Goal: Information Seeking & Learning: Learn about a topic

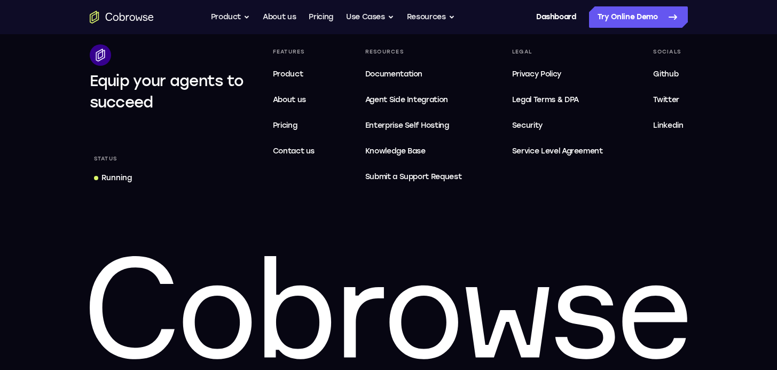
scroll to position [3303, 0]
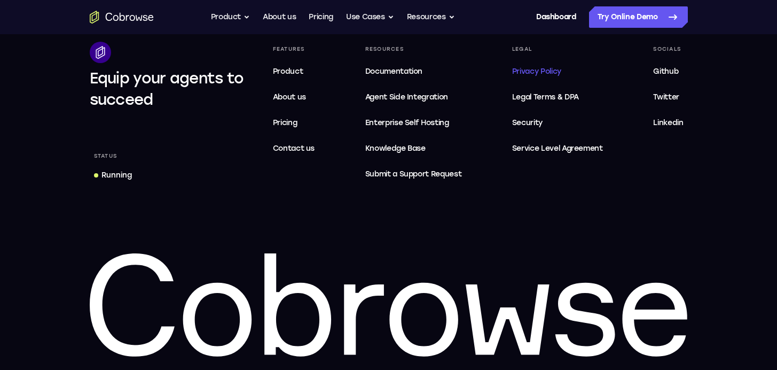
click at [545, 69] on span "Privacy Policy" at bounding box center [536, 71] width 49 height 9
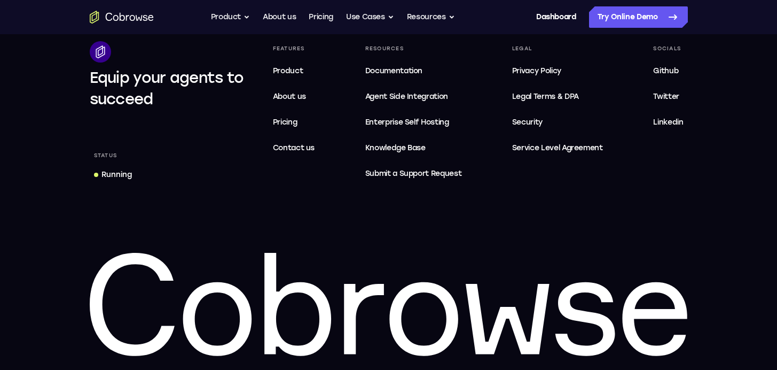
scroll to position [3834, 0]
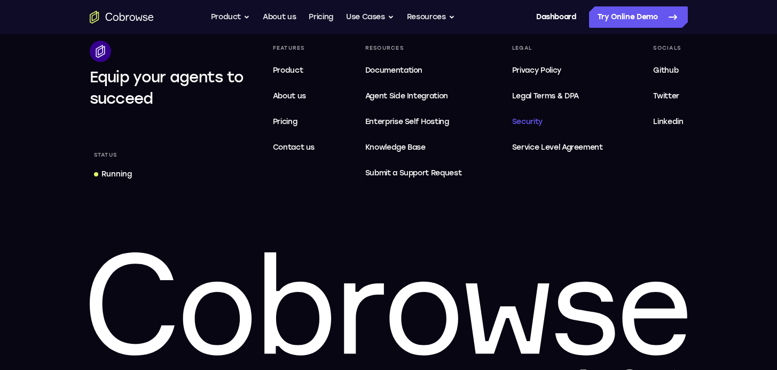
click at [528, 126] on span "Security" at bounding box center [527, 121] width 30 height 9
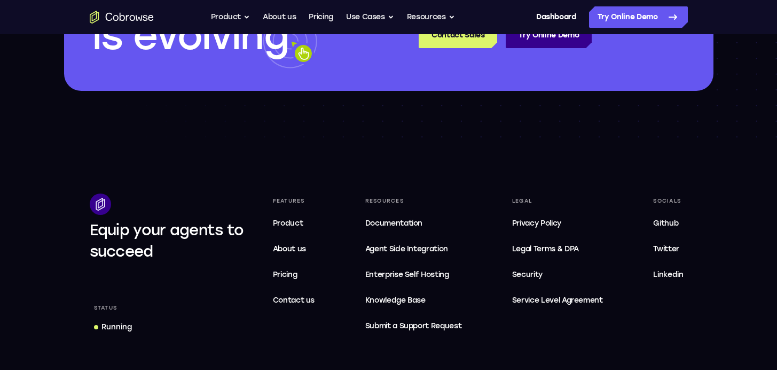
scroll to position [1733, 0]
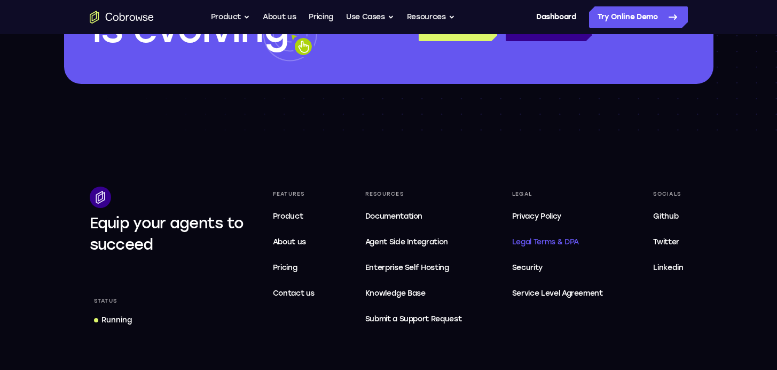
click at [558, 241] on span "Legal Terms & DPA" at bounding box center [545, 241] width 67 height 9
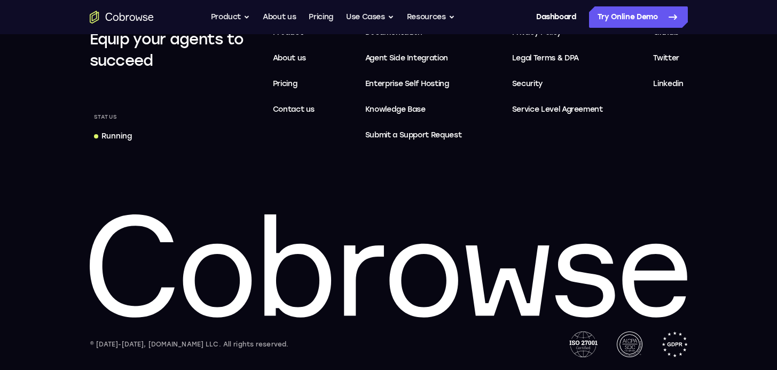
scroll to position [10209, 0]
click at [549, 116] on span "Service Level Agreement" at bounding box center [557, 109] width 91 height 13
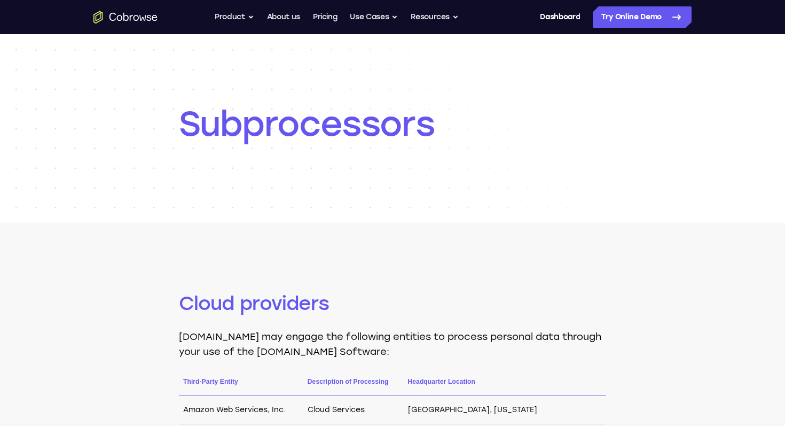
click at [128, 12] on icon "Go to the home page" at bounding box center [125, 17] width 64 height 13
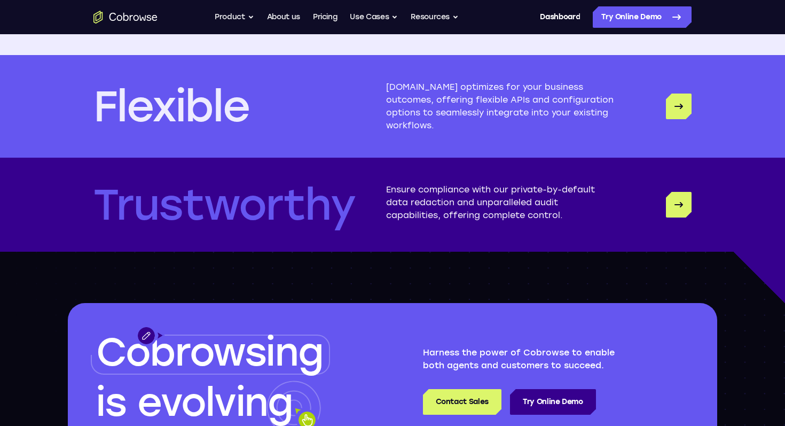
scroll to position [3286, 0]
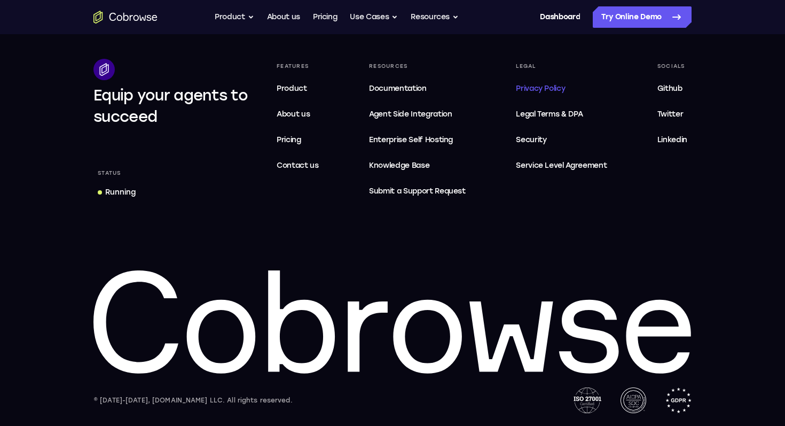
click at [528, 86] on span "Privacy Policy" at bounding box center [540, 88] width 49 height 9
